Goal: Task Accomplishment & Management: Manage account settings

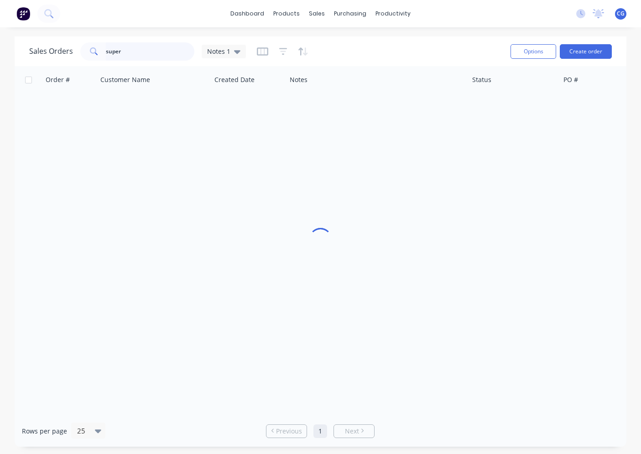
click at [106, 49] on input "super" at bounding box center [150, 51] width 89 height 18
click at [116, 51] on input "super" at bounding box center [150, 51] width 89 height 18
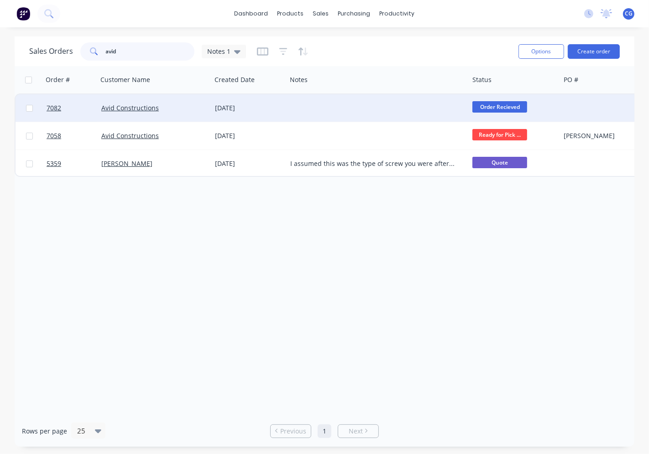
type input "avid"
click at [168, 101] on div "Avid Constructions" at bounding box center [155, 107] width 114 height 27
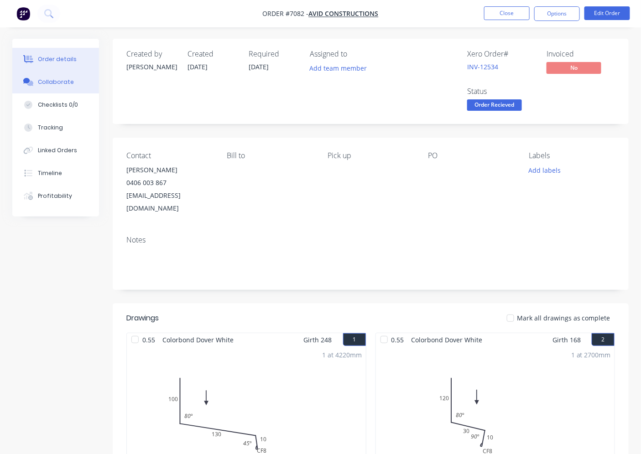
click at [42, 73] on button "Collaborate" at bounding box center [55, 82] width 87 height 23
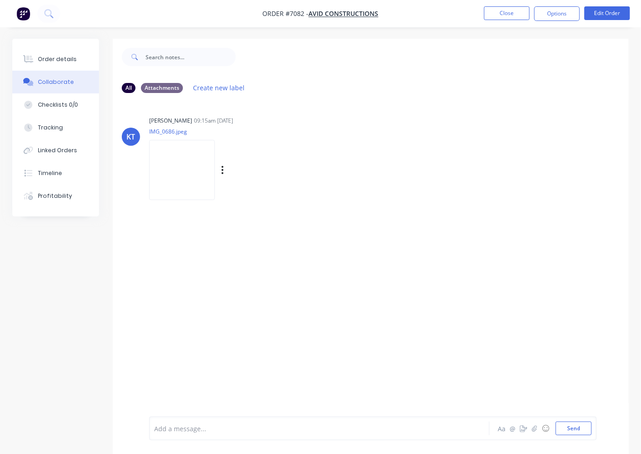
click at [182, 165] on img at bounding box center [182, 170] width 66 height 60
click at [70, 43] on div "Order details Collaborate Checklists 0/0 Tracking Linked Orders Timeline Profit…" at bounding box center [55, 128] width 87 height 178
click at [71, 47] on div "Order details Collaborate Checklists 0/0 Tracking Linked Orders Timeline Profit…" at bounding box center [55, 128] width 87 height 178
click at [76, 59] on button "Order details" at bounding box center [55, 59] width 87 height 23
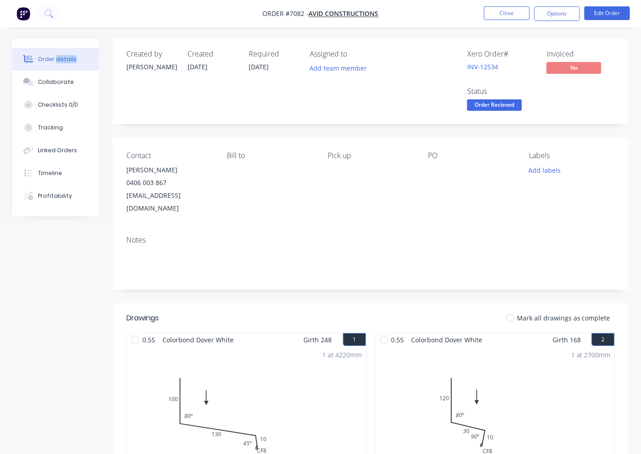
click at [508, 108] on span "Order Recieved" at bounding box center [494, 104] width 55 height 11
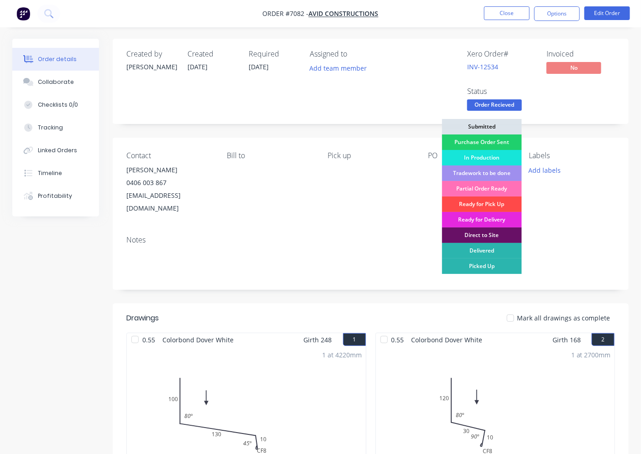
click at [490, 199] on div "Ready for Pick Up" at bounding box center [482, 205] width 80 height 16
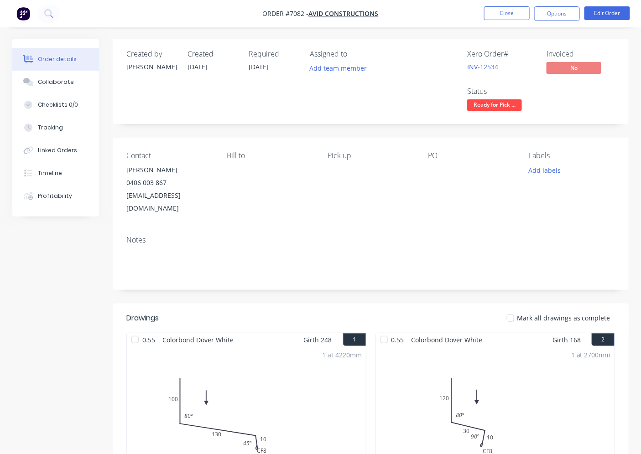
drag, startPoint x: 510, startPoint y: 305, endPoint x: 532, endPoint y: 267, distance: 44.0
click at [510, 309] on div at bounding box center [510, 318] width 18 height 18
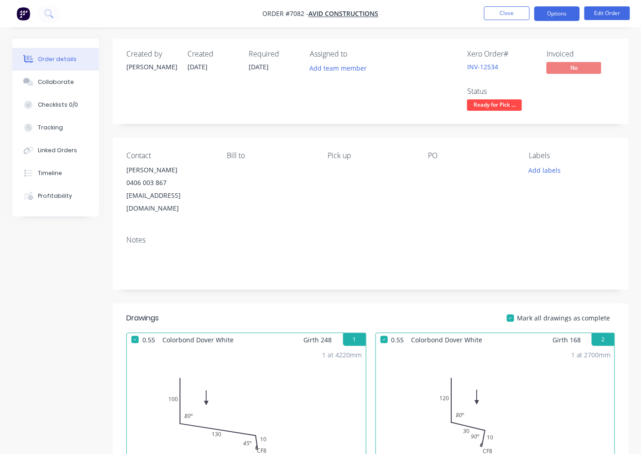
click at [567, 20] on button "Options" at bounding box center [557, 13] width 46 height 15
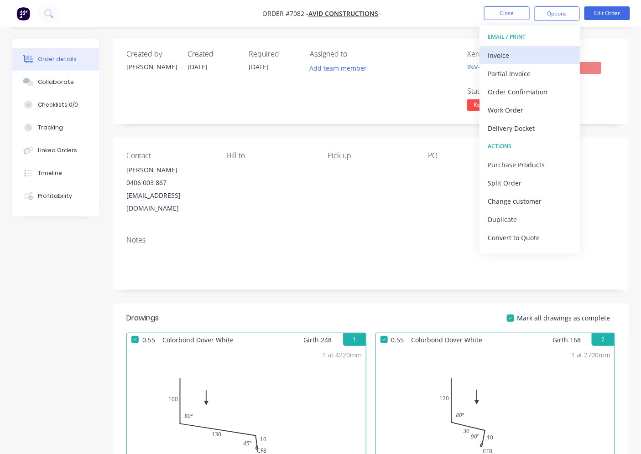
click at [548, 56] on div "Invoice" at bounding box center [530, 55] width 84 height 13
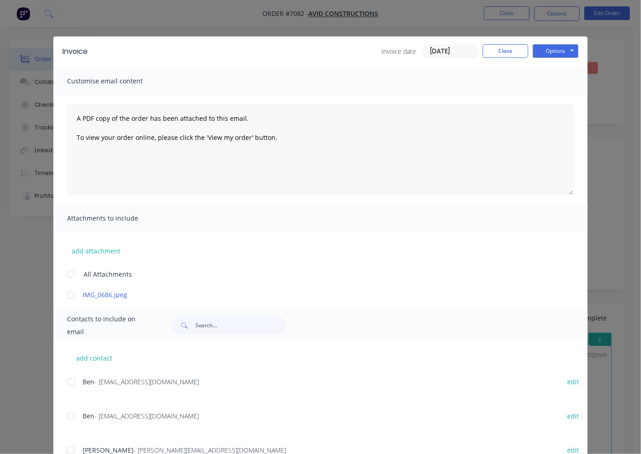
drag, startPoint x: 67, startPoint y: 414, endPoint x: 329, endPoint y: 403, distance: 262.1
click at [68, 415] on div at bounding box center [71, 416] width 18 height 18
click at [555, 52] on button "Options" at bounding box center [556, 51] width 46 height 14
click at [559, 99] on button "Email" at bounding box center [562, 97] width 58 height 15
drag, startPoint x: 500, startPoint y: 46, endPoint x: 505, endPoint y: 25, distance: 21.6
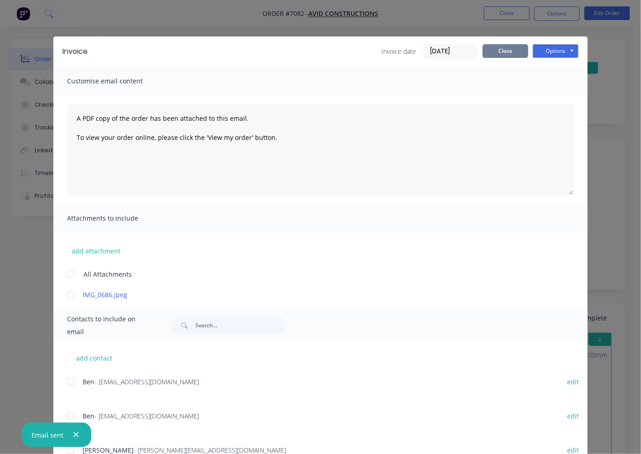
click at [499, 44] on button "Close" at bounding box center [506, 51] width 46 height 14
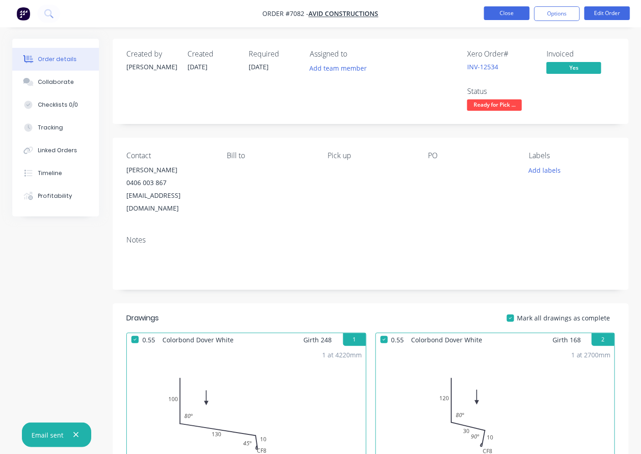
click at [506, 20] on button "Close" at bounding box center [507, 13] width 46 height 14
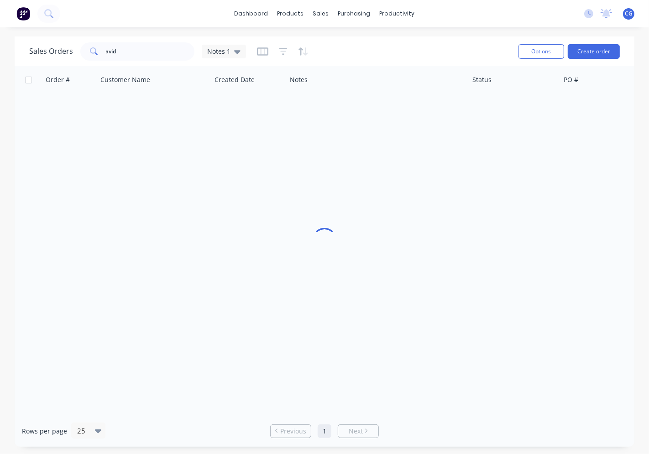
click at [152, 58] on div "Sales Orders avid Notes 1" at bounding box center [270, 51] width 482 height 22
click at [151, 55] on input "avid" at bounding box center [150, 51] width 89 height 18
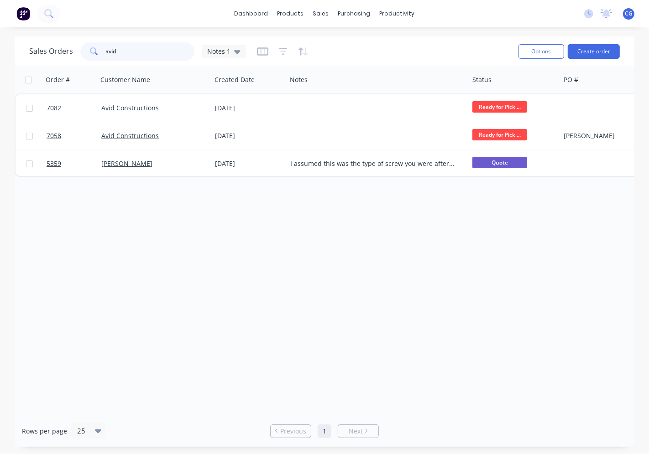
click at [151, 55] on input "avid" at bounding box center [150, 51] width 89 height 18
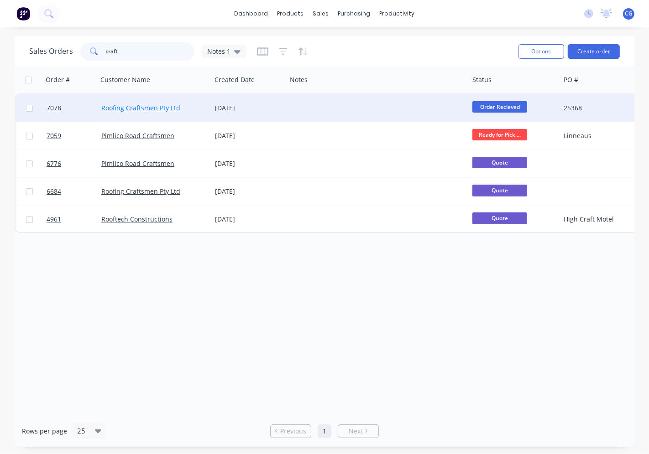
type input "craft"
click at [152, 110] on link "Roofing Craftsmen Pty Ltd" at bounding box center [140, 108] width 79 height 9
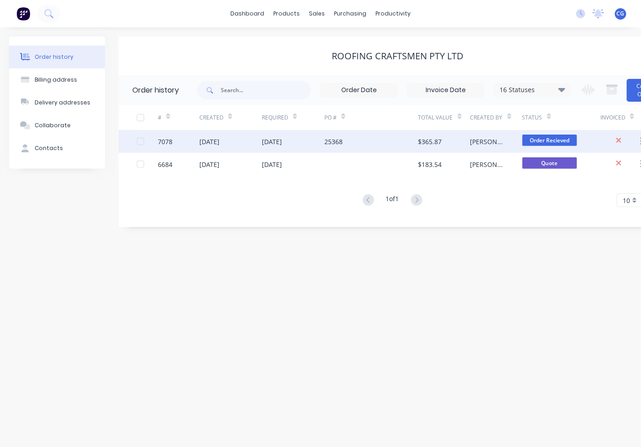
click at [367, 139] on div "25368" at bounding box center [371, 141] width 94 height 23
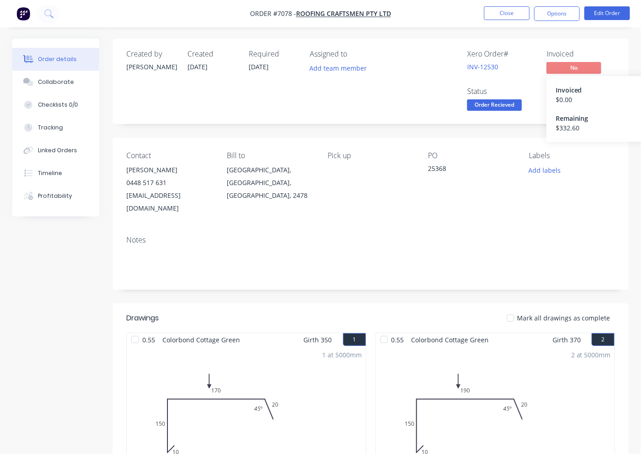
click at [481, 107] on span "Order Recieved" at bounding box center [494, 104] width 55 height 11
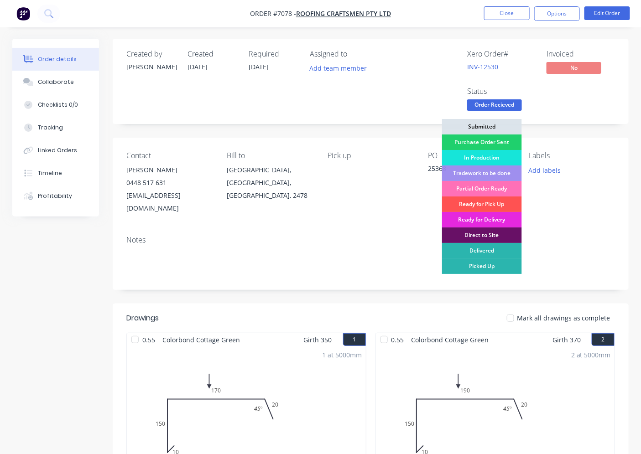
click at [484, 203] on div "Ready for Pick Up" at bounding box center [482, 205] width 80 height 16
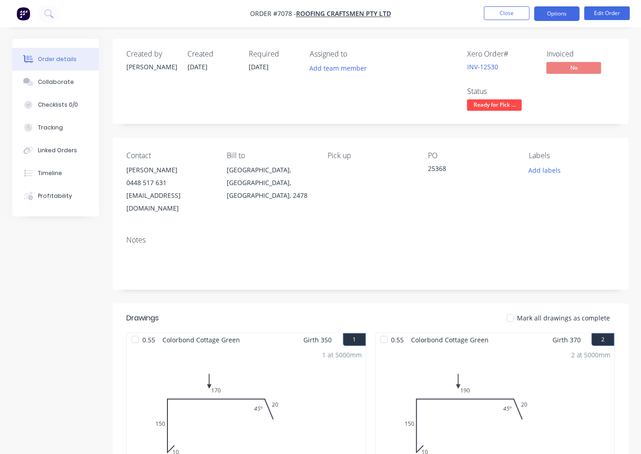
click at [562, 17] on button "Options" at bounding box center [557, 13] width 46 height 15
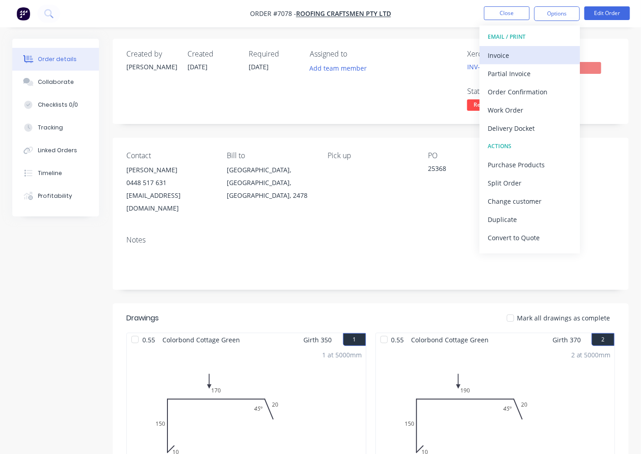
click at [502, 50] on div "Invoice" at bounding box center [530, 55] width 84 height 13
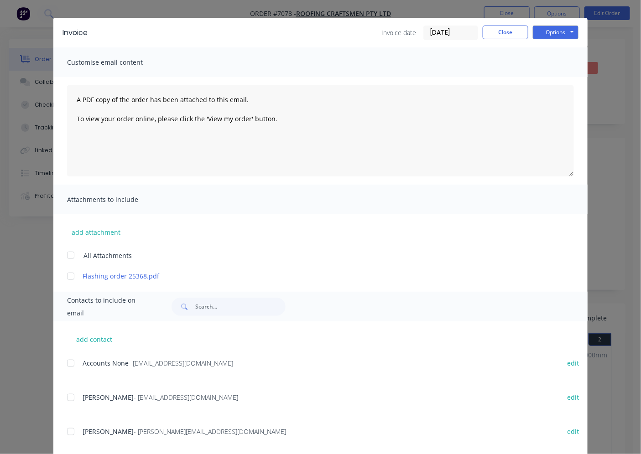
scroll to position [36, 0]
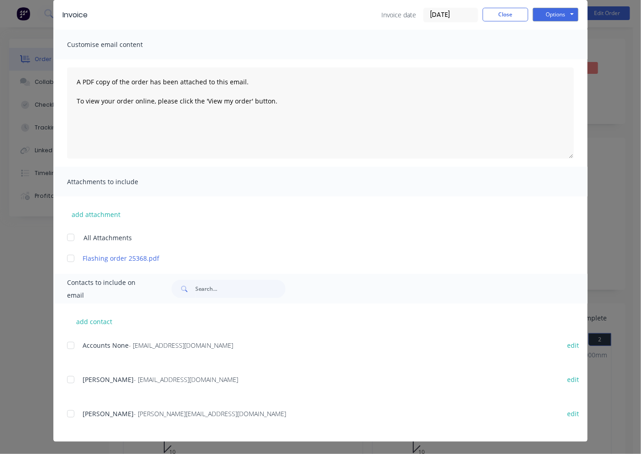
drag, startPoint x: 68, startPoint y: 336, endPoint x: 71, endPoint y: 344, distance: 8.8
click at [70, 338] on div "add contact Accounts None - [EMAIL_ADDRESS][DOMAIN_NAME] edit [PERSON_NAME] - […" at bounding box center [320, 373] width 534 height 138
click at [67, 349] on div at bounding box center [71, 346] width 18 height 18
click at [557, 19] on button "Options" at bounding box center [556, 15] width 46 height 14
click at [557, 54] on button "Email" at bounding box center [562, 60] width 58 height 15
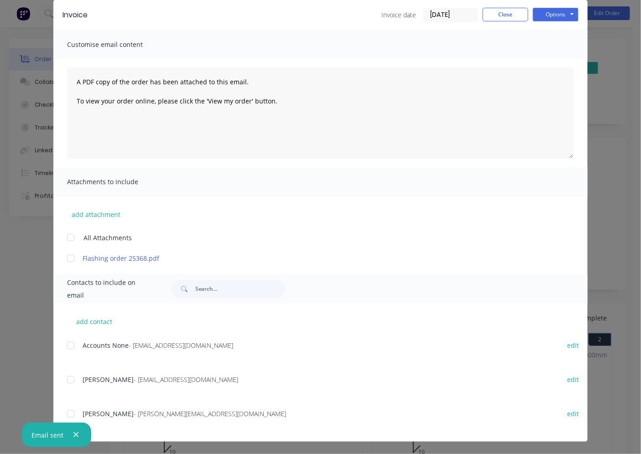
scroll to position [0, 0]
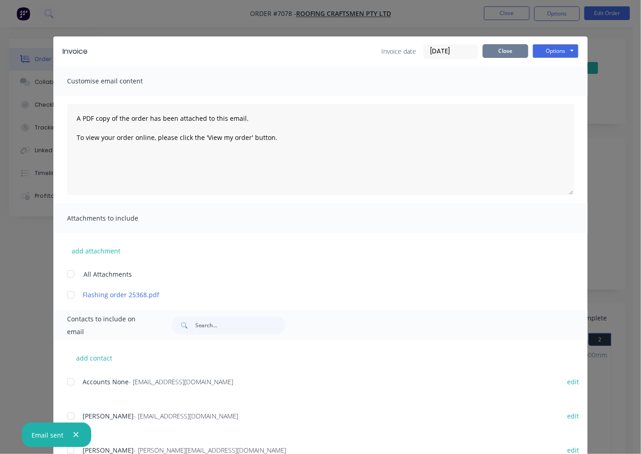
click at [494, 48] on button "Close" at bounding box center [506, 51] width 46 height 14
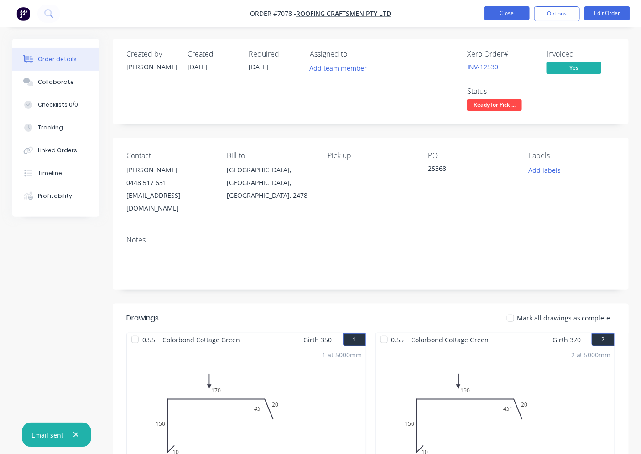
click at [500, 10] on button "Close" at bounding box center [507, 13] width 46 height 14
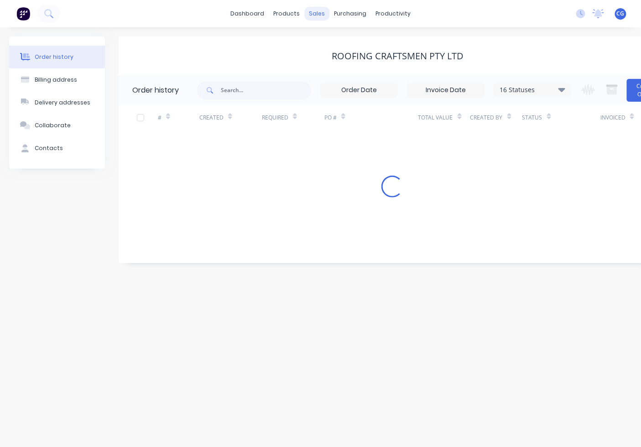
click at [318, 15] on div "sales" at bounding box center [316, 14] width 25 height 14
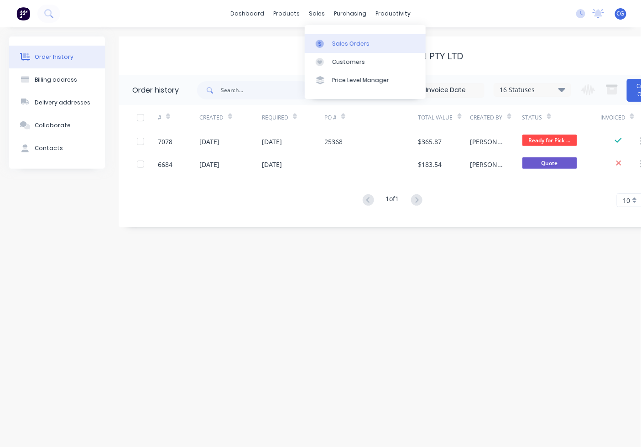
click at [327, 46] on div at bounding box center [323, 44] width 14 height 8
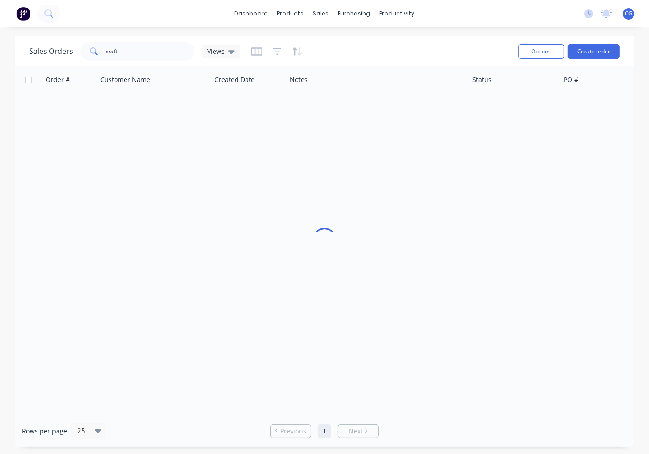
click at [334, 40] on div "Sales Orders craft Views" at bounding box center [270, 51] width 482 height 22
click at [143, 50] on input "craft" at bounding box center [150, 51] width 89 height 18
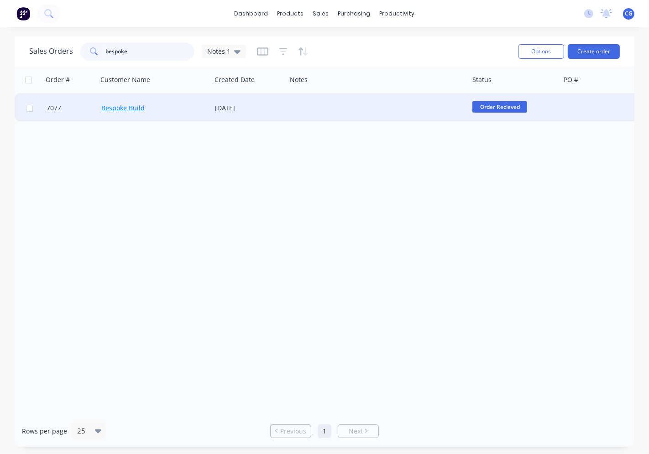
type input "bespoke"
click at [137, 105] on link "Bespoke Build" at bounding box center [122, 108] width 43 height 9
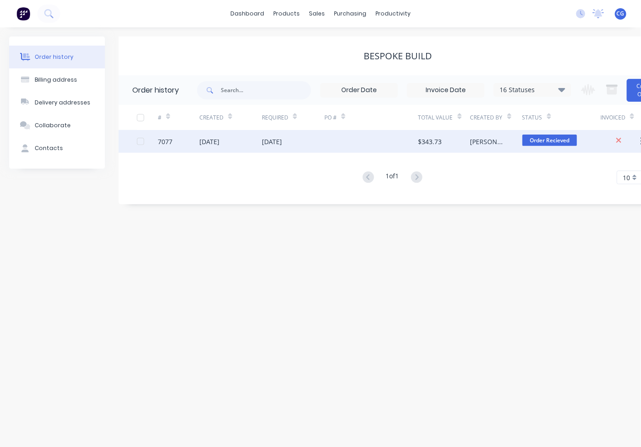
click at [545, 140] on span "Order Recieved" at bounding box center [549, 140] width 55 height 11
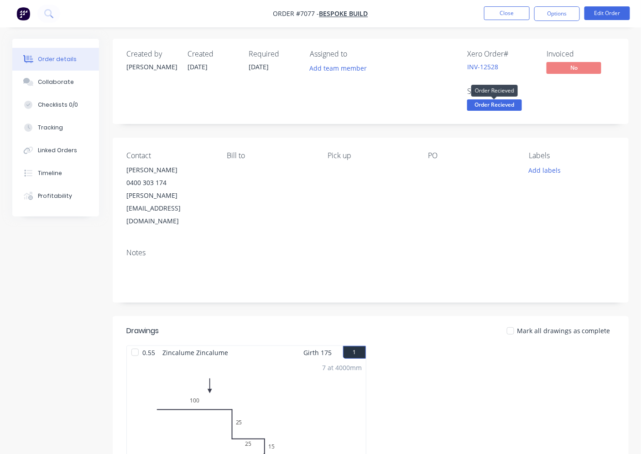
click at [482, 107] on span "Order Recieved" at bounding box center [494, 104] width 55 height 11
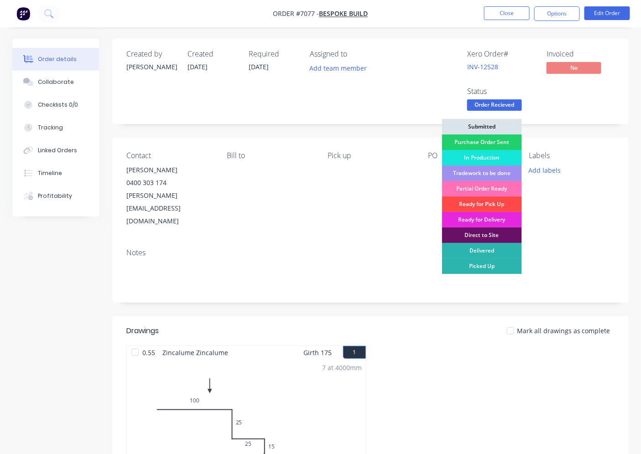
click at [472, 201] on div "Ready for Pick Up" at bounding box center [482, 205] width 80 height 16
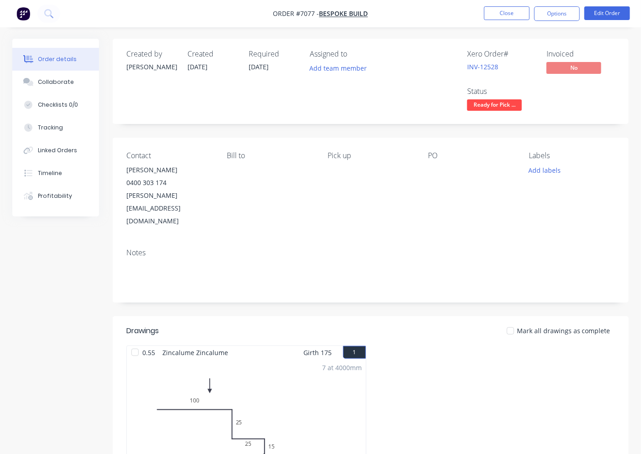
drag, startPoint x: 521, startPoint y: 308, endPoint x: 515, endPoint y: 306, distance: 7.1
click at [520, 322] on div at bounding box center [510, 331] width 18 height 18
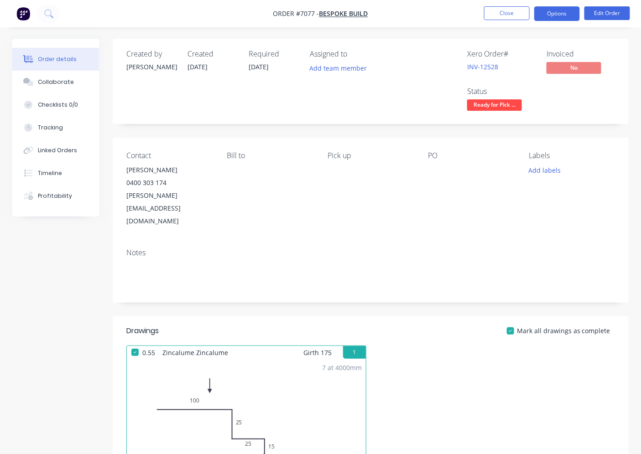
click at [569, 7] on button "Options" at bounding box center [557, 13] width 46 height 15
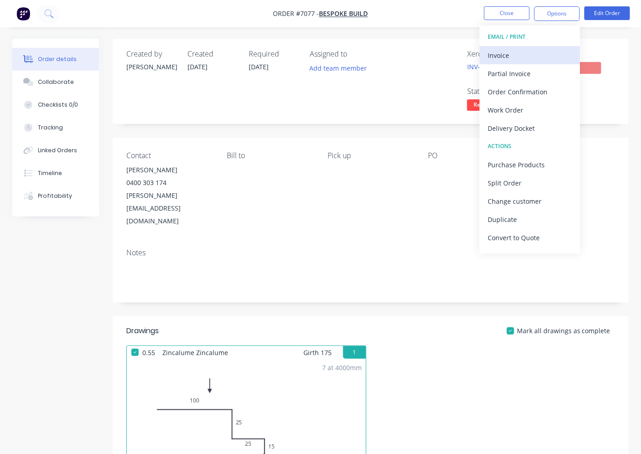
click at [493, 52] on div "Invoice" at bounding box center [530, 55] width 84 height 13
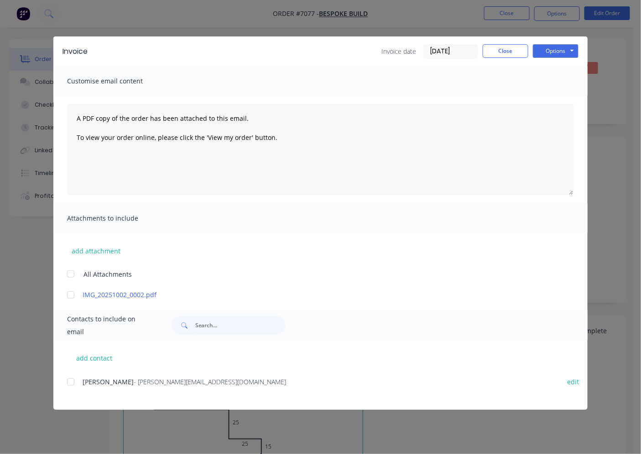
click at [72, 382] on div at bounding box center [71, 382] width 18 height 18
click at [550, 48] on button "Options" at bounding box center [556, 51] width 46 height 14
click at [550, 92] on button "Email" at bounding box center [562, 97] width 58 height 15
